Goal: Information Seeking & Learning: Learn about a topic

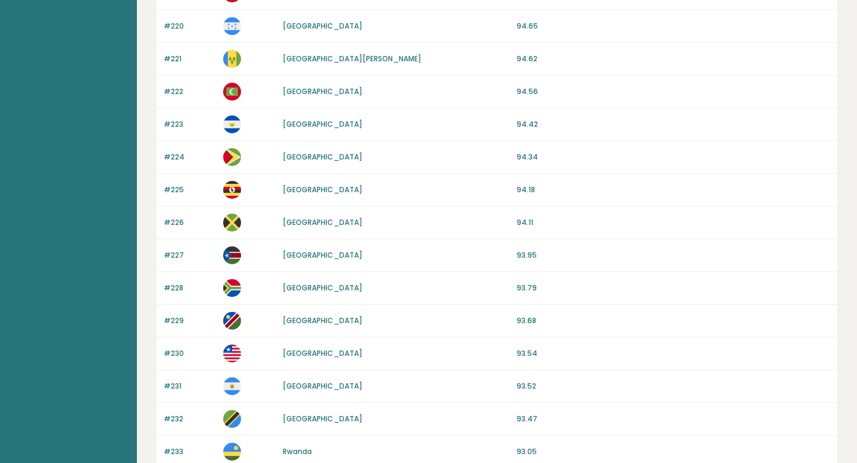
scroll to position [886, 0]
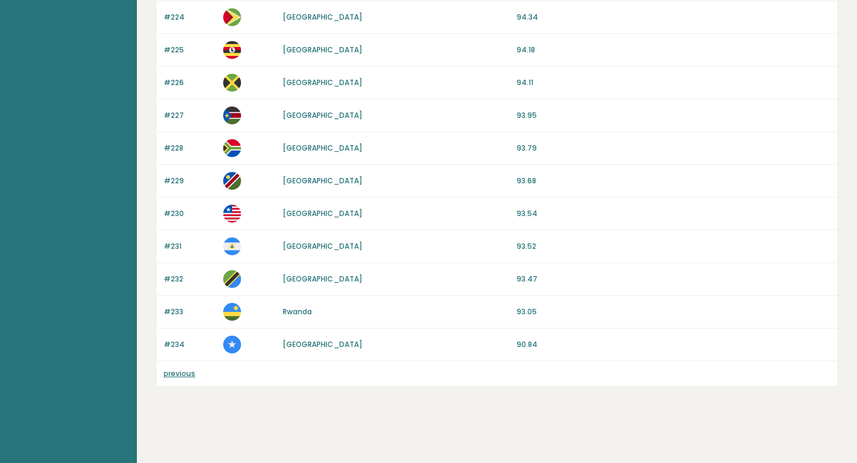
click at [171, 344] on p "#234" at bounding box center [190, 344] width 52 height 11
click at [183, 372] on link "previous" at bounding box center [180, 373] width 32 height 10
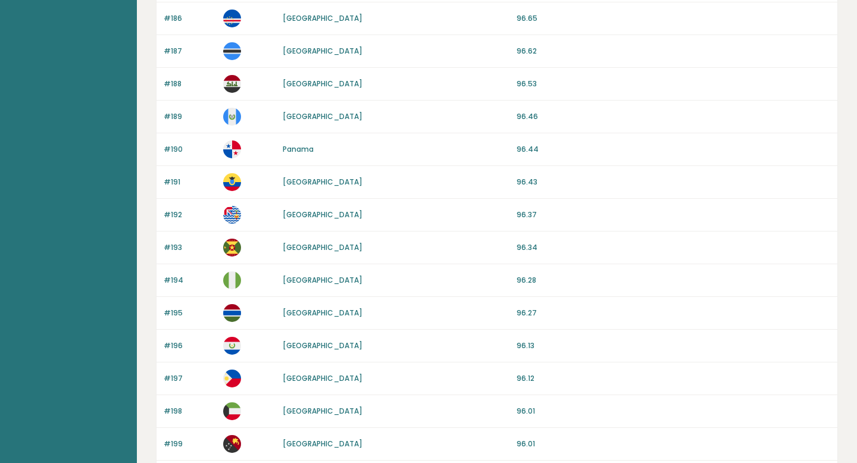
scroll to position [1082, 0]
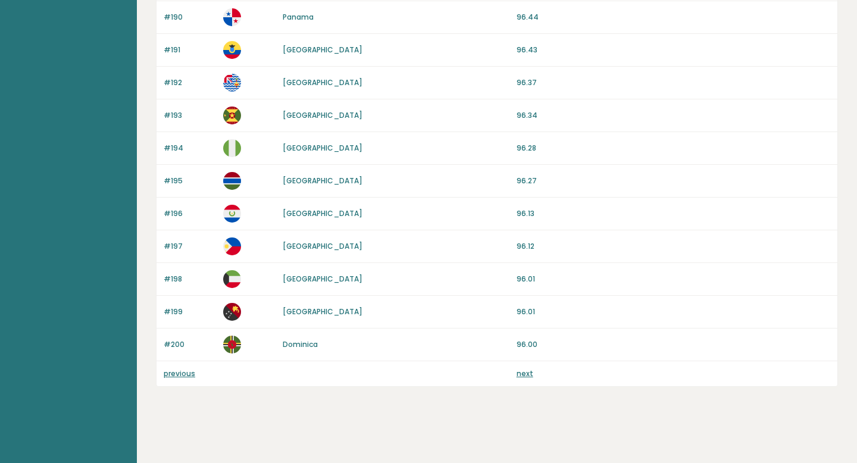
click at [182, 368] on link "previous" at bounding box center [180, 373] width 32 height 10
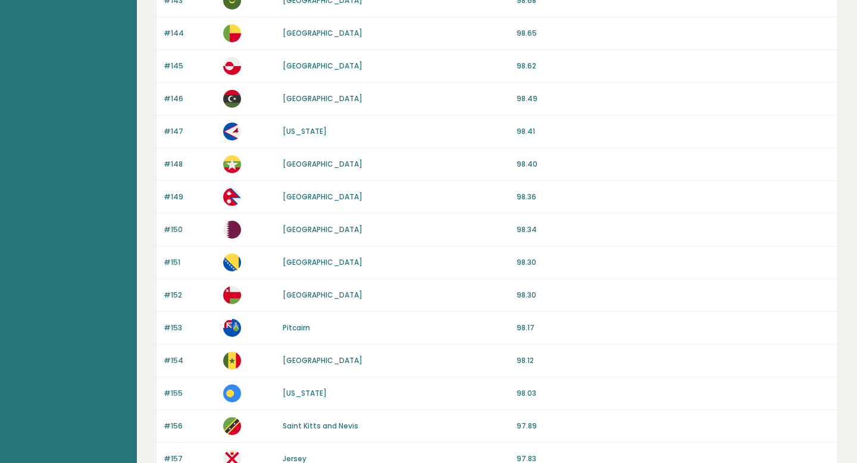
scroll to position [1082, 0]
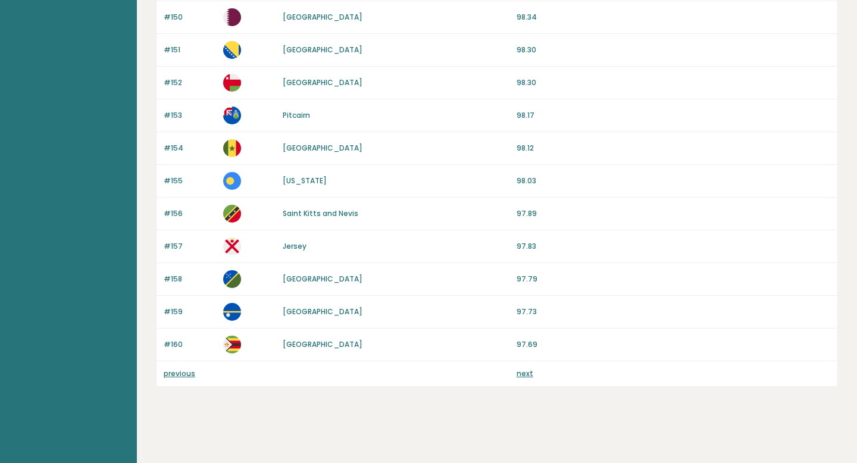
click at [180, 368] on link "previous" at bounding box center [180, 373] width 32 height 10
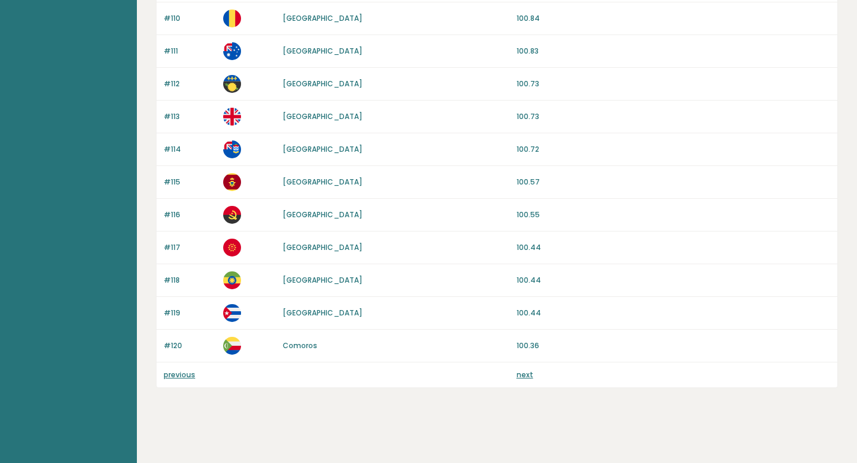
scroll to position [1082, 0]
click at [167, 373] on link "previous" at bounding box center [180, 373] width 32 height 10
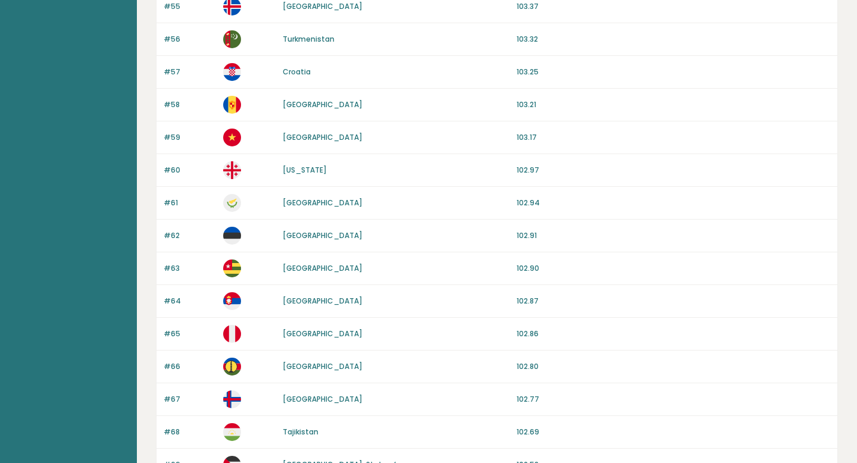
scroll to position [1082, 0]
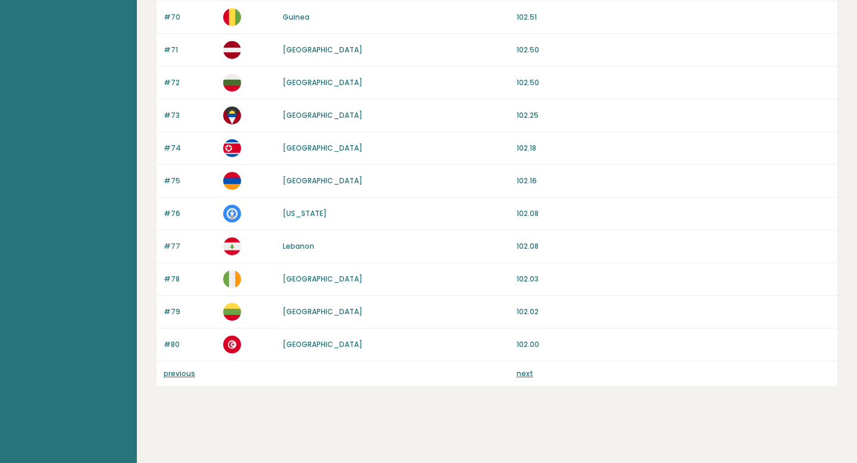
click at [184, 376] on link "previous" at bounding box center [180, 373] width 32 height 10
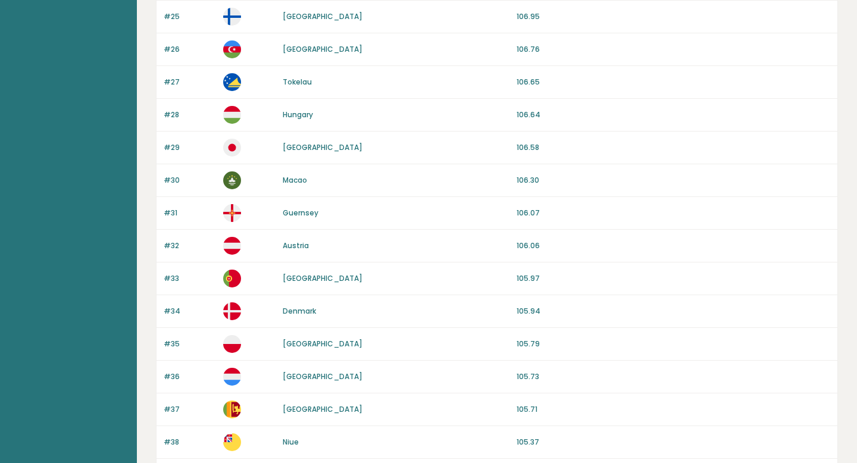
scroll to position [1028, 0]
